Goal: Information Seeking & Learning: Understand process/instructions

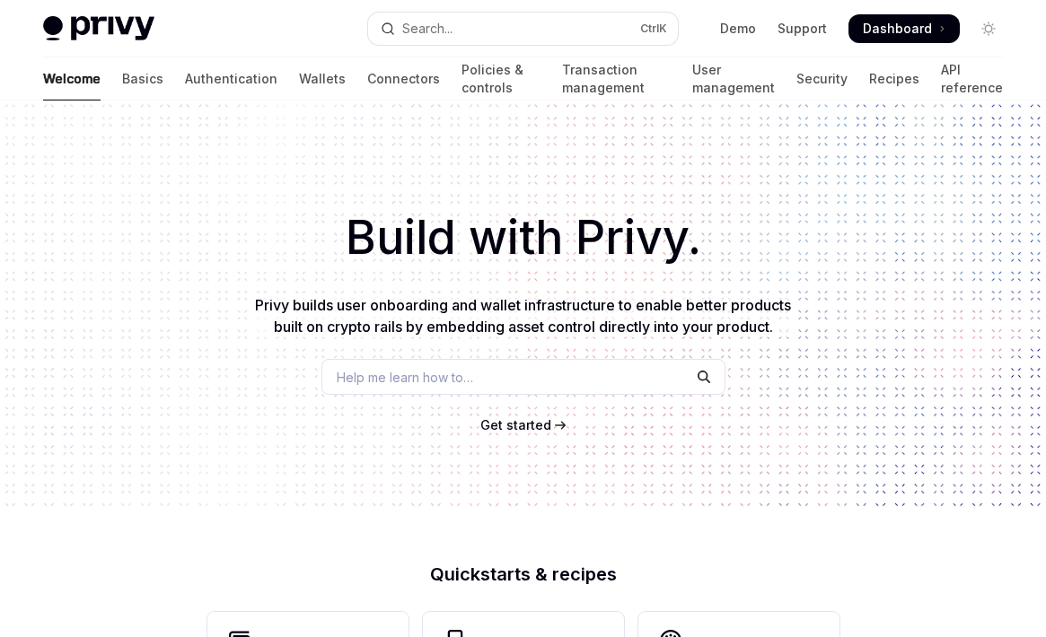
click at [515, 425] on span "Get started" at bounding box center [515, 424] width 71 height 15
